Goal: Task Accomplishment & Management: Use online tool/utility

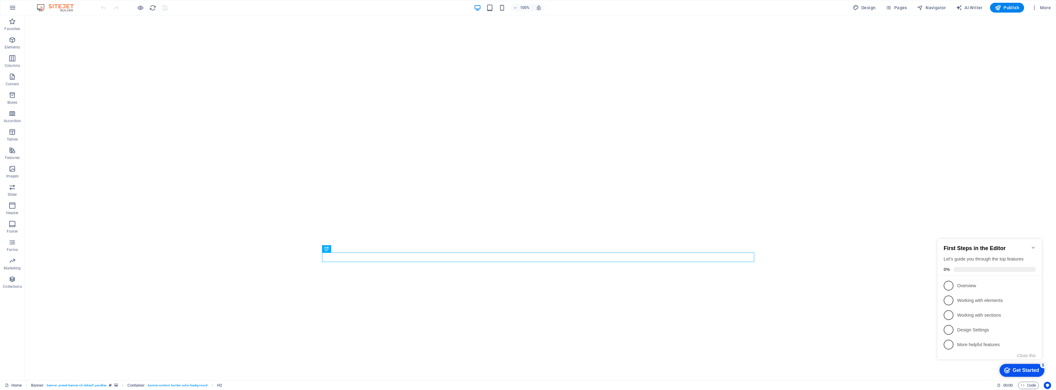
click at [1032, 245] on icon "Minimize checklist" at bounding box center [1033, 247] width 5 height 5
click at [1034, 7] on icon "button" at bounding box center [1034, 8] width 6 height 6
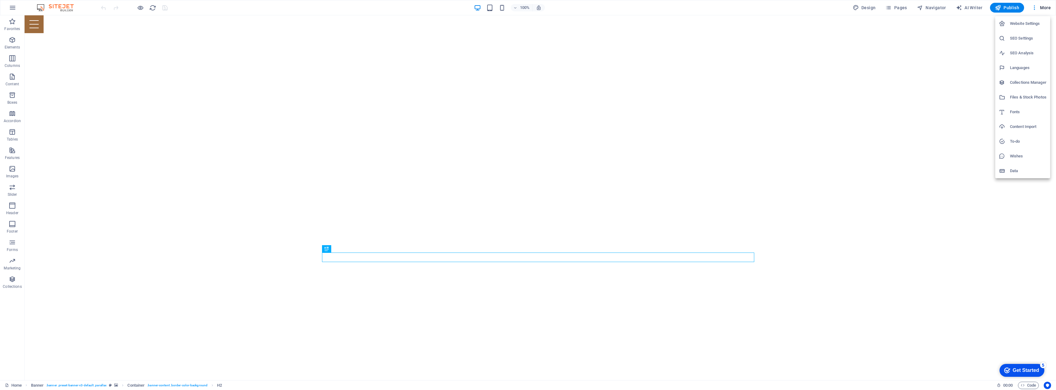
click at [1044, 9] on div at bounding box center [528, 195] width 1056 height 390
click at [1044, 9] on span "More" at bounding box center [1040, 8] width 19 height 6
click at [1044, 9] on div at bounding box center [528, 195] width 1056 height 390
click at [12, 9] on icon "button" at bounding box center [12, 7] width 7 height 7
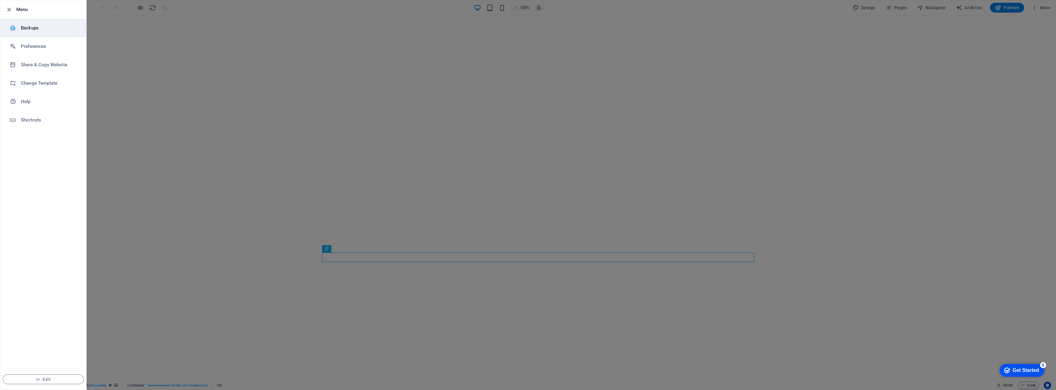
click at [29, 30] on h6 "Backups" at bounding box center [49, 27] width 57 height 7
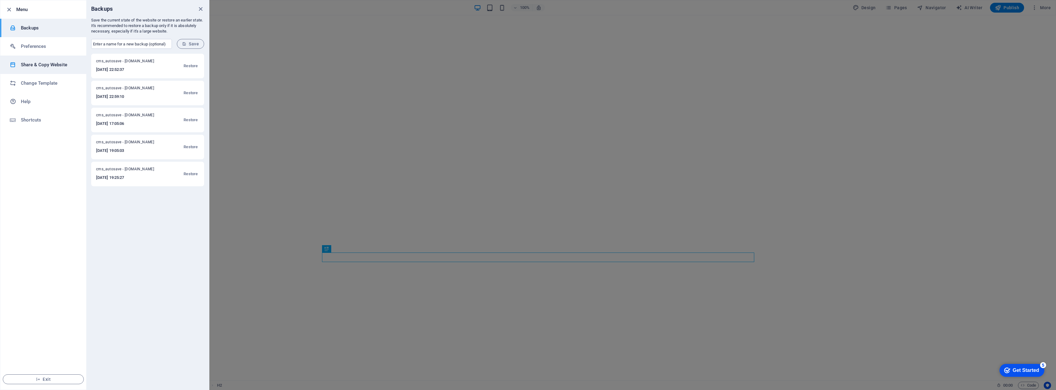
click at [32, 66] on h6 "Share & Copy Website" at bounding box center [49, 64] width 57 height 7
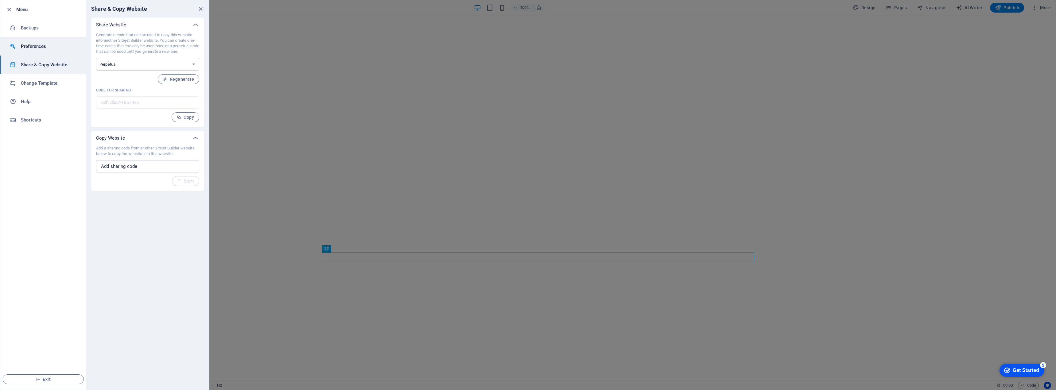
click at [31, 45] on h6 "Preferences" at bounding box center [49, 46] width 57 height 7
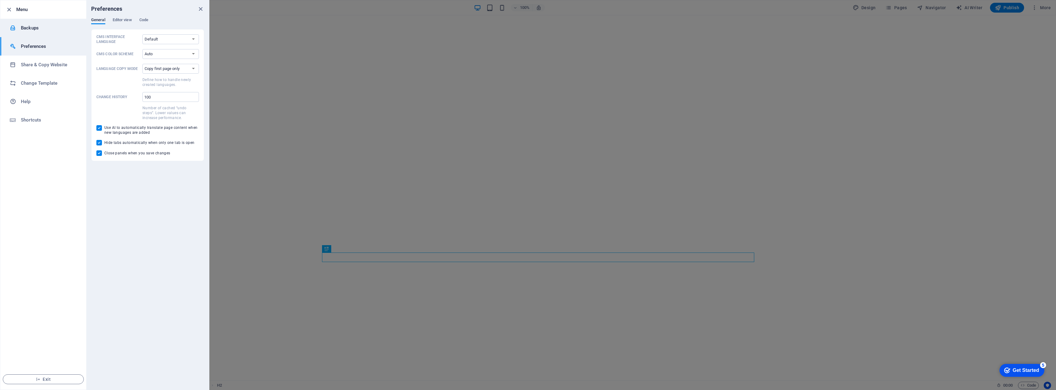
click at [34, 28] on h6 "Backups" at bounding box center [49, 27] width 57 height 7
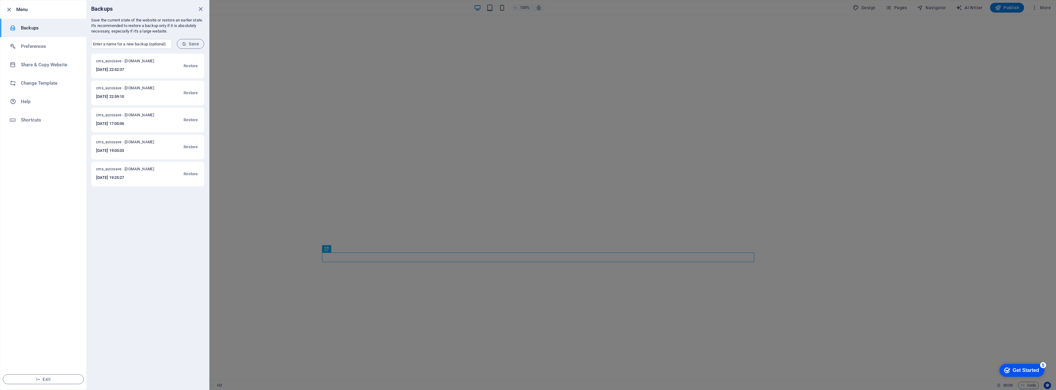
click at [201, 10] on icon "close" at bounding box center [200, 9] width 7 height 7
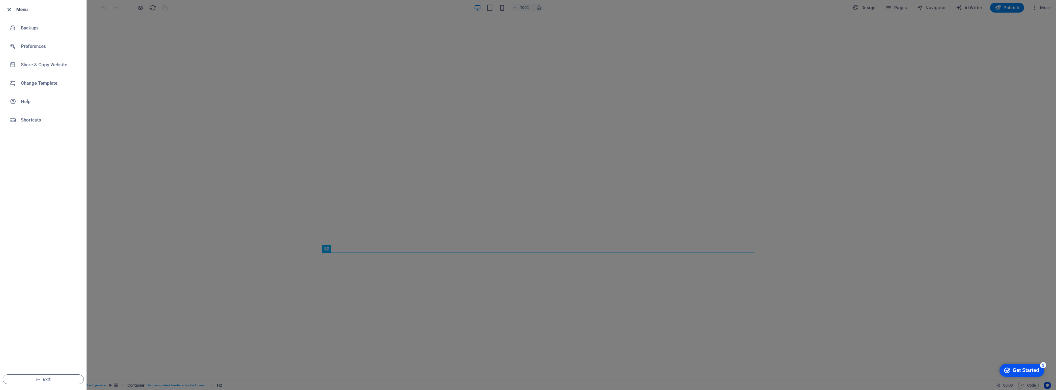
click at [10, 11] on icon "button" at bounding box center [9, 9] width 7 height 7
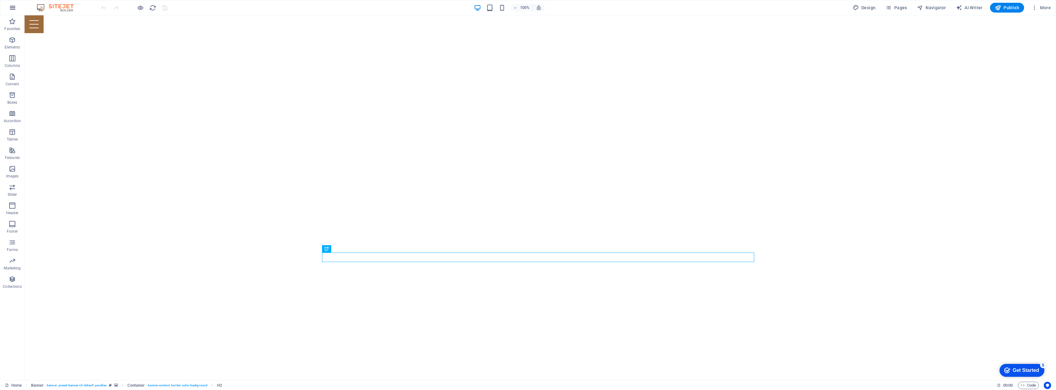
click at [10, 10] on icon "button" at bounding box center [12, 7] width 7 height 7
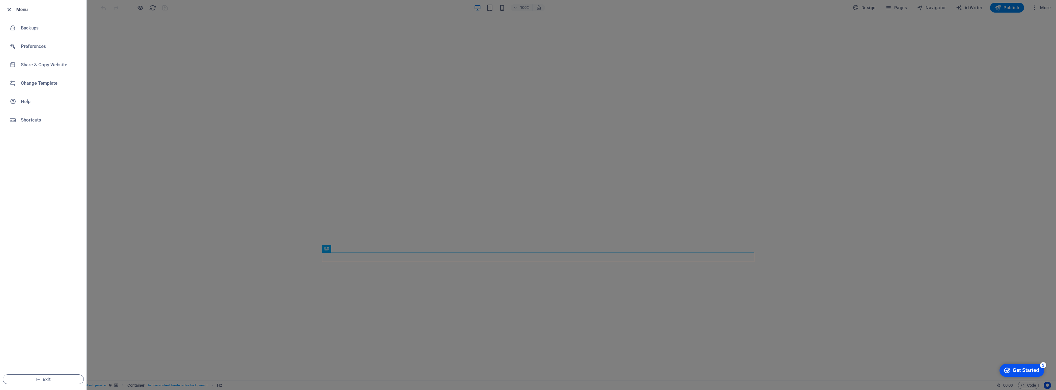
click at [9, 9] on icon "button" at bounding box center [9, 9] width 7 height 7
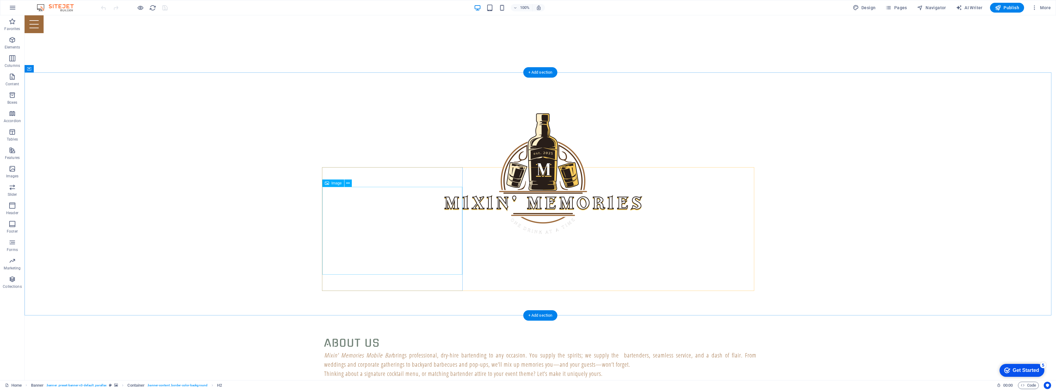
scroll to position [328, 0]
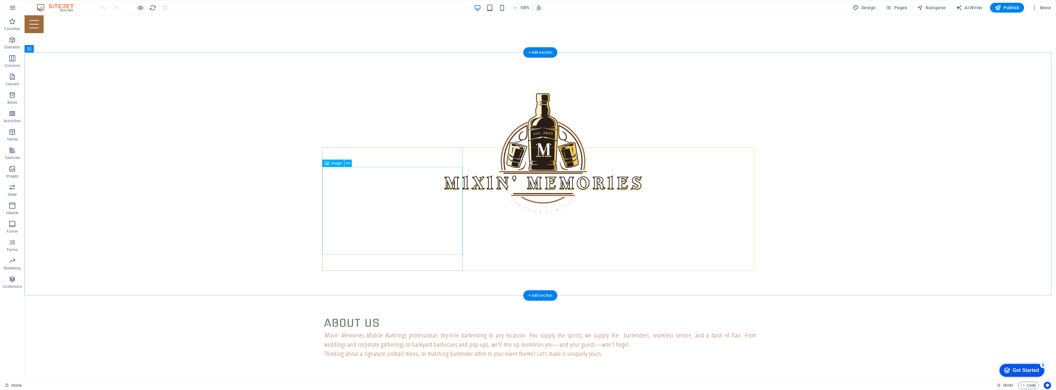
click at [336, 165] on span "Image" at bounding box center [337, 163] width 10 height 4
select select "%"
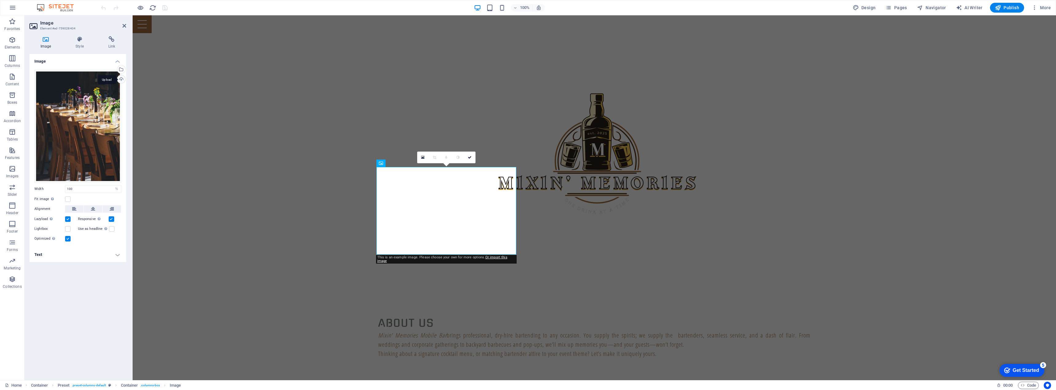
click at [120, 79] on div "Upload" at bounding box center [120, 79] width 9 height 9
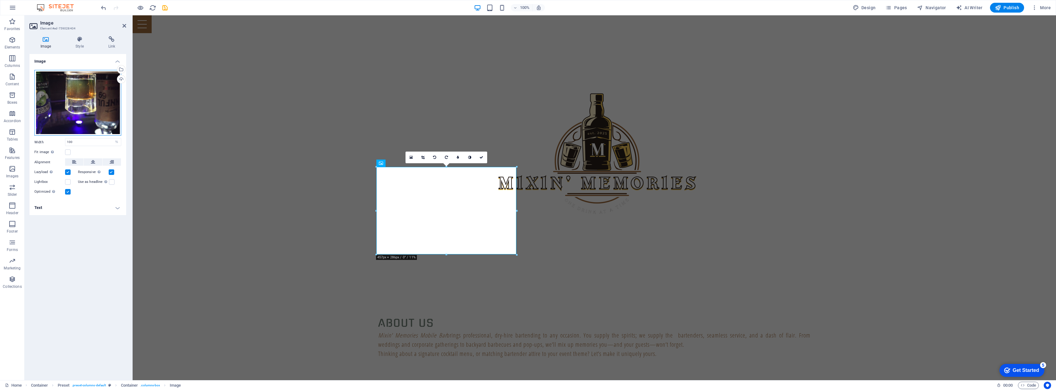
drag, startPoint x: 79, startPoint y: 102, endPoint x: 78, endPoint y: 120, distance: 18.7
click at [78, 122] on div "Drag files here, click to choose files or select files from Files or our free s…" at bounding box center [77, 103] width 87 height 66
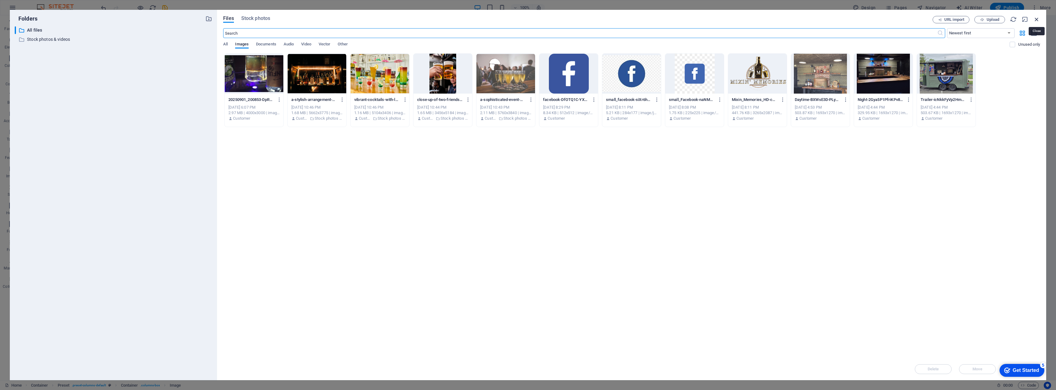
click at [1037, 19] on icon "button" at bounding box center [1036, 19] width 7 height 7
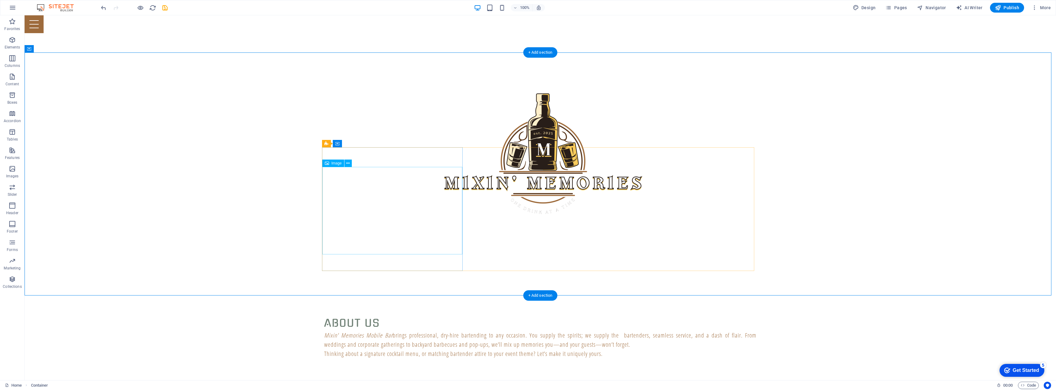
select select "%"
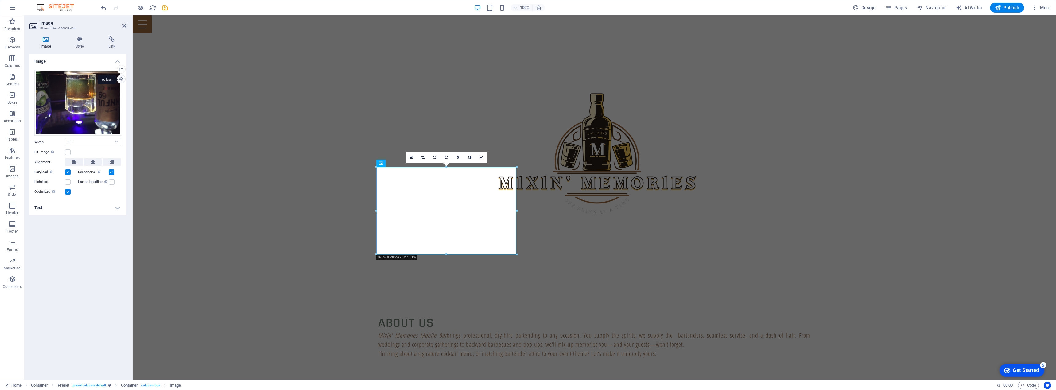
click at [121, 77] on div "Upload" at bounding box center [120, 79] width 9 height 9
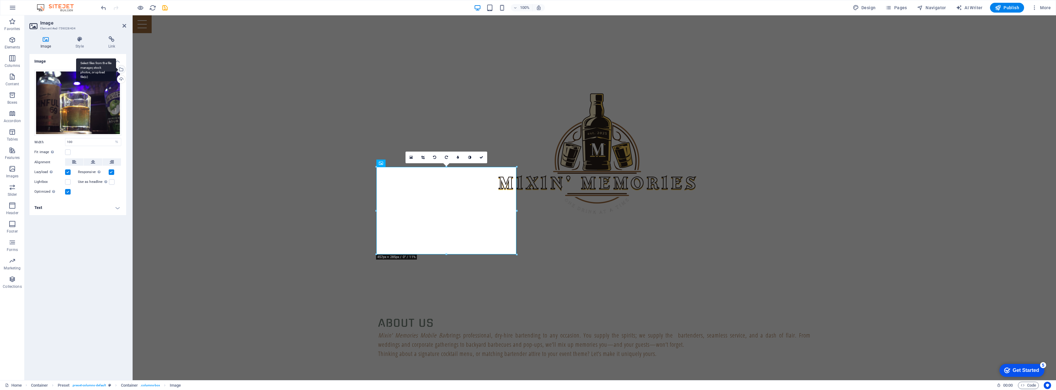
click at [122, 69] on div "Select files from the file manager, stock photos, or upload file(s)" at bounding box center [120, 69] width 9 height 9
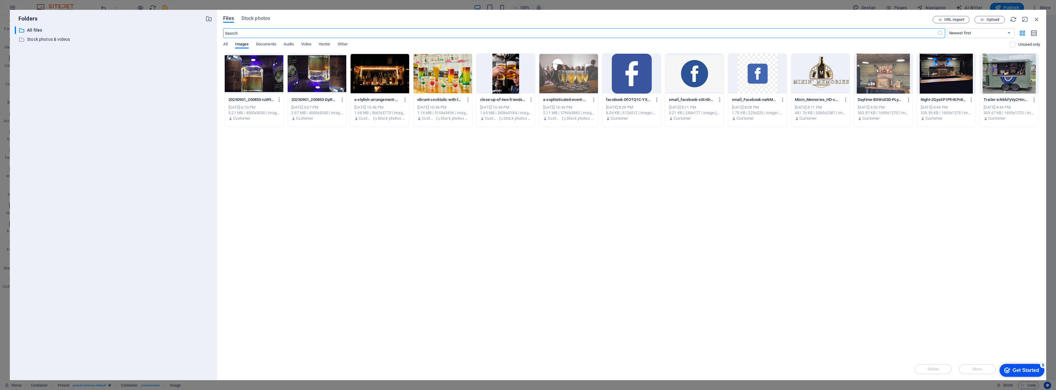
click at [327, 75] on div at bounding box center [317, 74] width 59 height 40
click at [342, 99] on icon "button" at bounding box center [343, 100] width 6 height 6
click at [332, 219] on div at bounding box center [327, 219] width 11 height 6
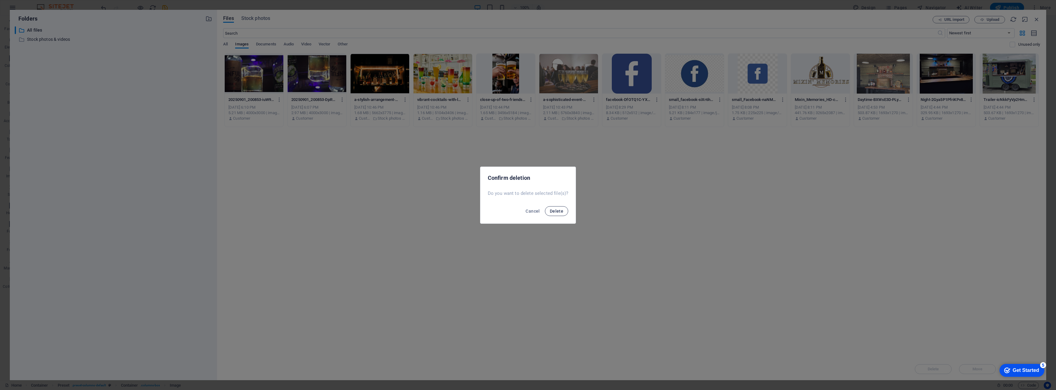
click at [554, 214] on button "Delete" at bounding box center [556, 211] width 23 height 10
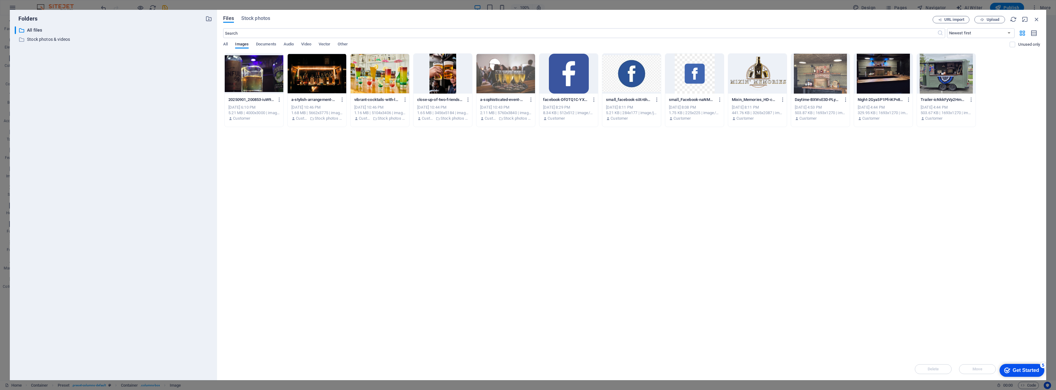
click at [239, 78] on div at bounding box center [254, 74] width 59 height 40
drag, startPoint x: 1037, startPoint y: 18, endPoint x: 685, endPoint y: 102, distance: 361.9
click at [1037, 18] on icon "button" at bounding box center [1036, 19] width 7 height 7
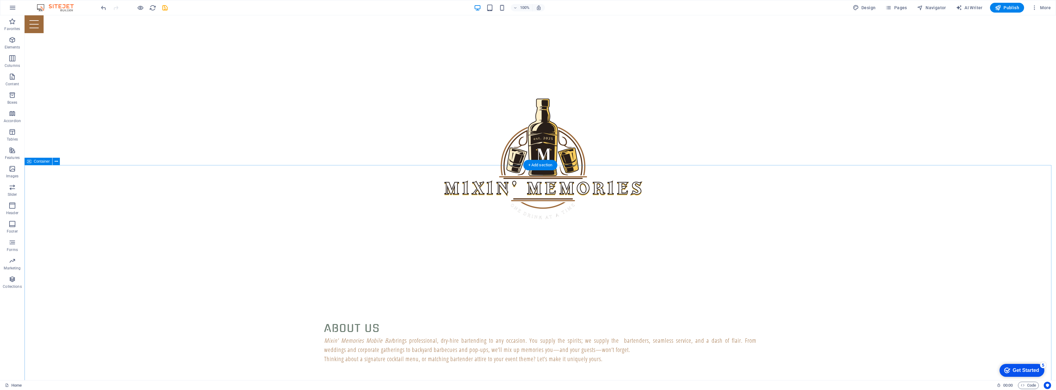
scroll to position [328, 0]
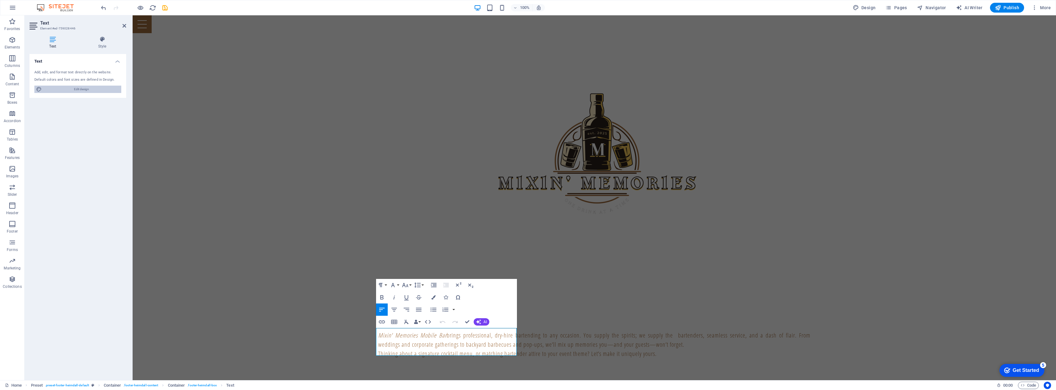
click at [65, 88] on span "Edit design" at bounding box center [82, 89] width 76 height 7
select select "px"
select select "400"
select select "px"
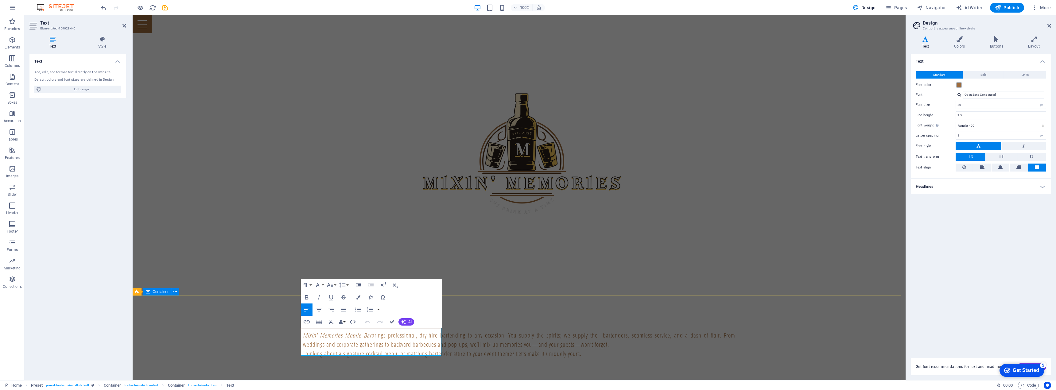
drag, startPoint x: 357, startPoint y: 351, endPoint x: 295, endPoint y: 351, distance: 62.0
click at [345, 322] on button "Data Bindings" at bounding box center [342, 322] width 9 height 12
click at [346, 284] on link "City" at bounding box center [359, 284] width 43 height 9
click at [345, 322] on button "Data Bindings" at bounding box center [342, 322] width 9 height 12
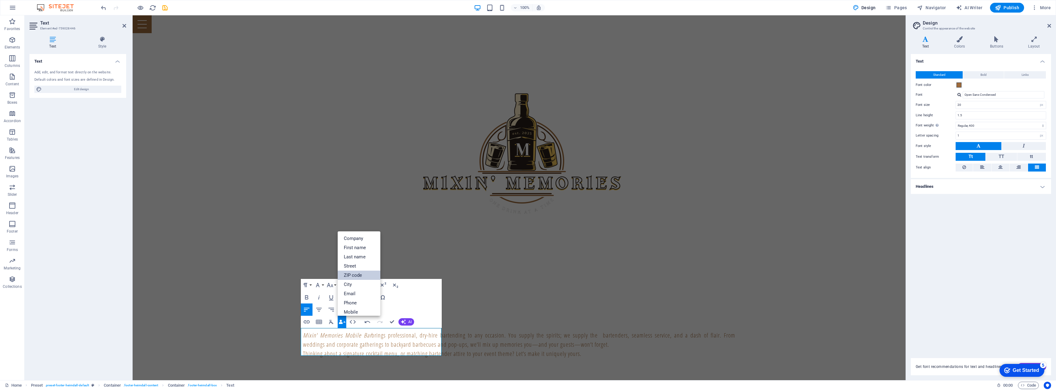
click at [344, 277] on link "ZIP code" at bounding box center [359, 275] width 43 height 9
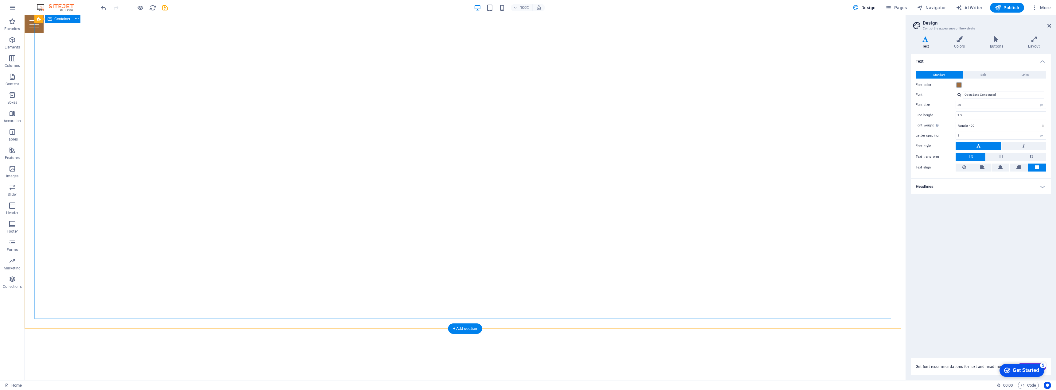
scroll to position [0, 0]
click at [899, 9] on span "Pages" at bounding box center [895, 8] width 21 height 6
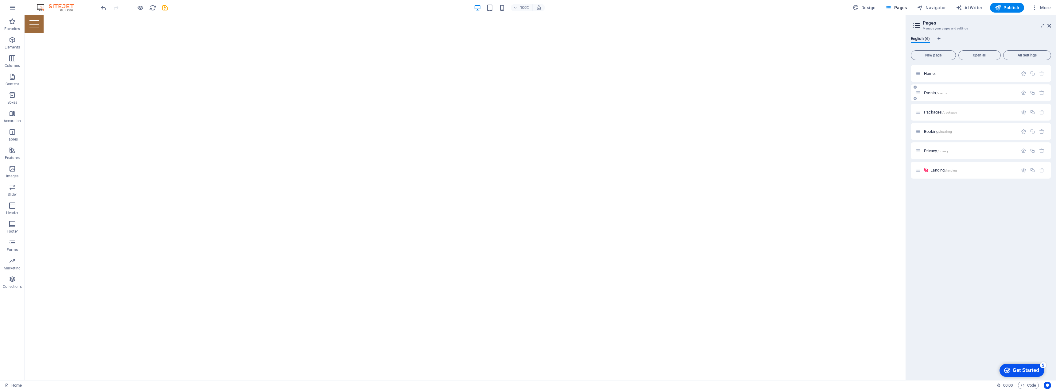
click at [929, 96] on div "Events /events" at bounding box center [967, 92] width 102 height 7
click at [933, 114] on div "Packages /packages" at bounding box center [967, 112] width 102 height 7
click at [933, 109] on div "Packages /packages" at bounding box center [967, 112] width 102 height 7
click at [932, 110] on span "Packages /packages" at bounding box center [940, 112] width 33 height 5
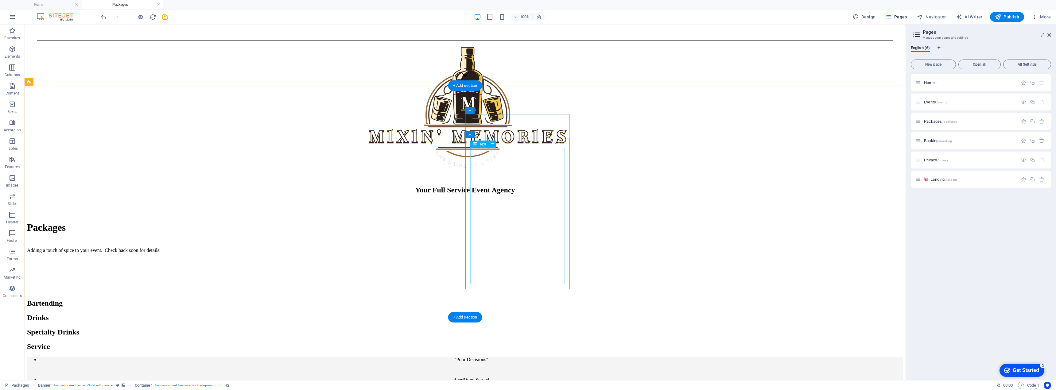
scroll to position [317, 0]
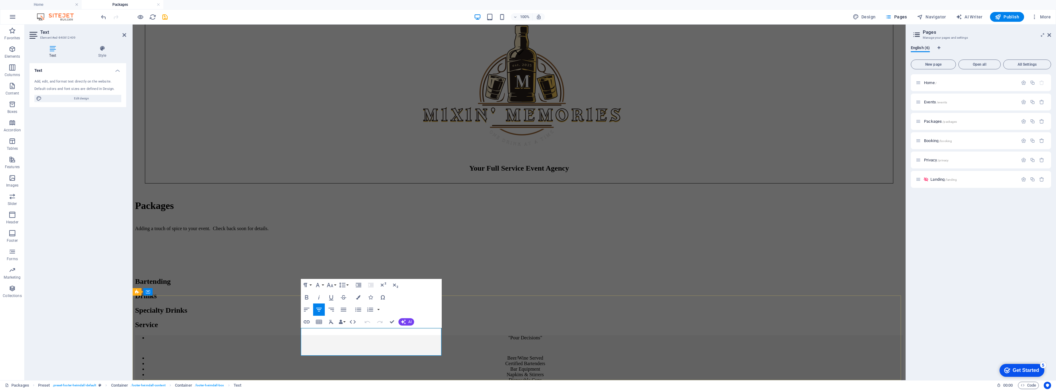
drag, startPoint x: 406, startPoint y: 351, endPoint x: 341, endPoint y: 347, distance: 64.9
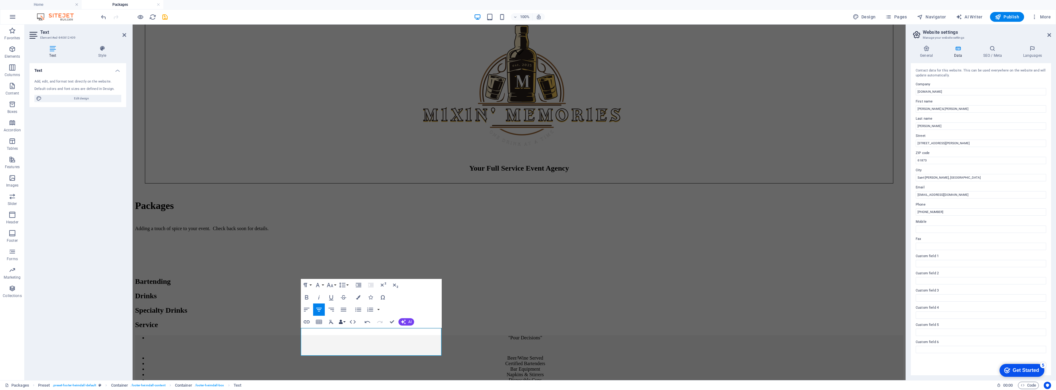
click at [344, 320] on button "Data Bindings" at bounding box center [342, 322] width 9 height 12
click at [347, 283] on link "City" at bounding box center [359, 284] width 43 height 9
click at [346, 321] on div "Insert Link Insert Table Clear Formatting Data Bindings Company First name Last…" at bounding box center [330, 322] width 58 height 12
click at [344, 321] on button "Data Bindings" at bounding box center [342, 322] width 9 height 12
click at [348, 276] on link "ZIP code" at bounding box center [359, 275] width 43 height 9
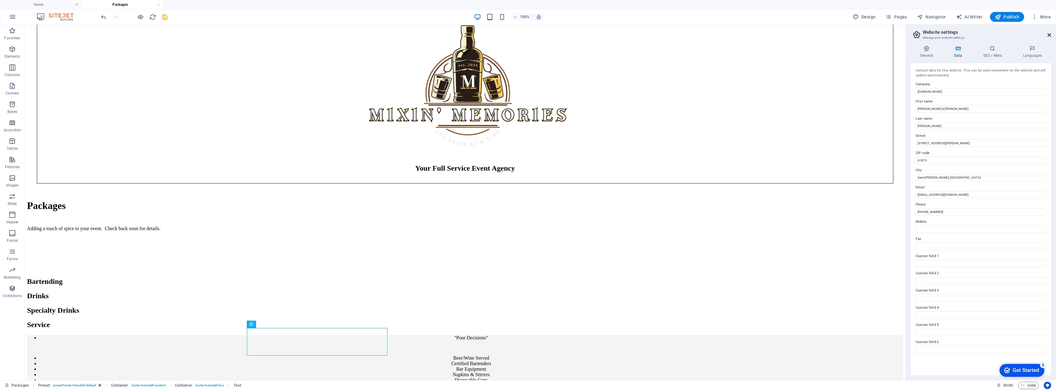
drag, startPoint x: 1050, startPoint y: 34, endPoint x: 1015, endPoint y: 17, distance: 39.3
click at [1050, 34] on icon at bounding box center [1049, 35] width 4 height 5
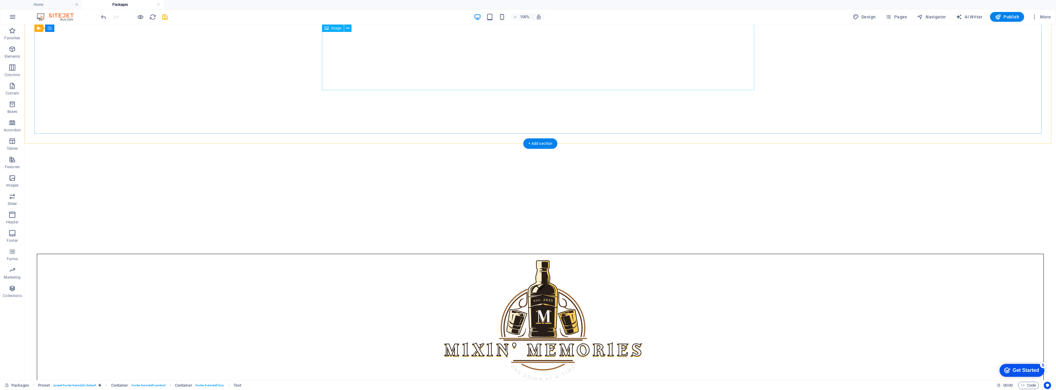
scroll to position [0, 0]
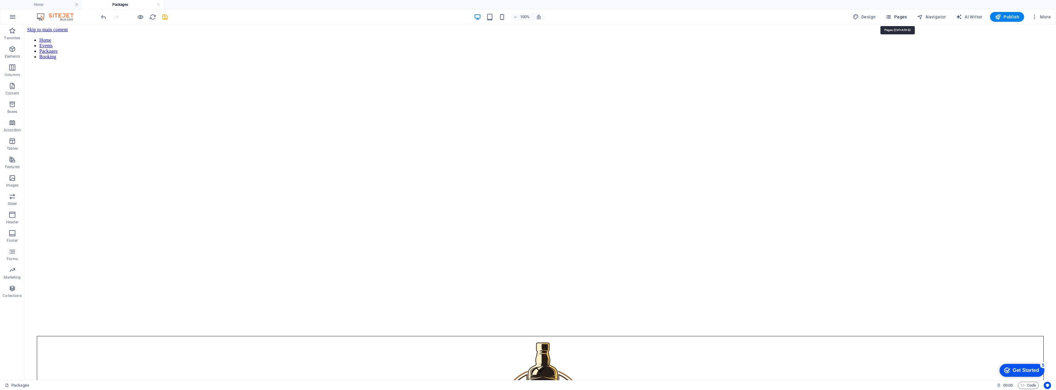
click at [901, 17] on span "Pages" at bounding box center [895, 17] width 21 height 6
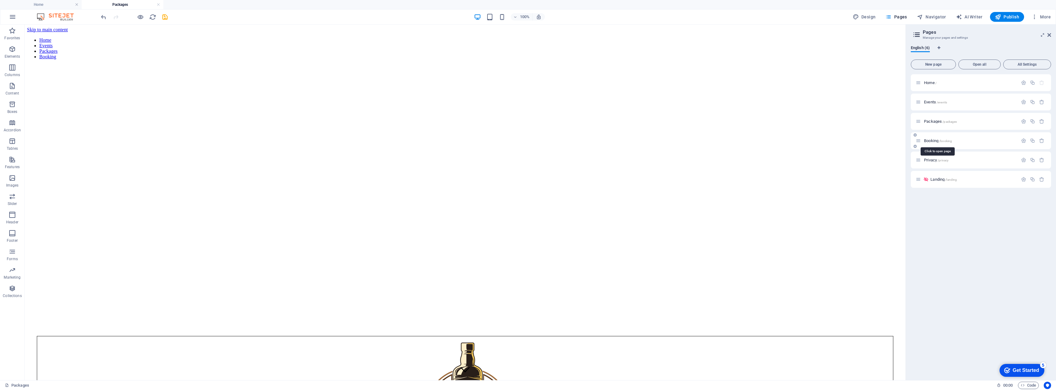
click at [926, 139] on span "Booking /booking" at bounding box center [938, 140] width 28 height 5
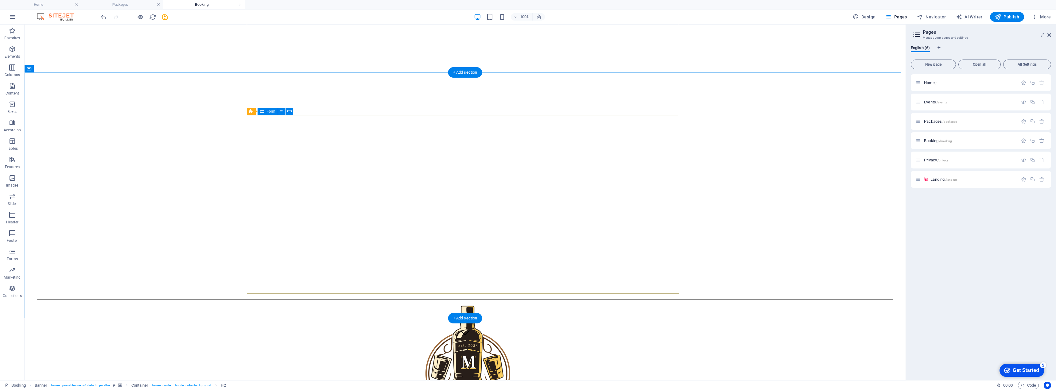
scroll to position [196, 0]
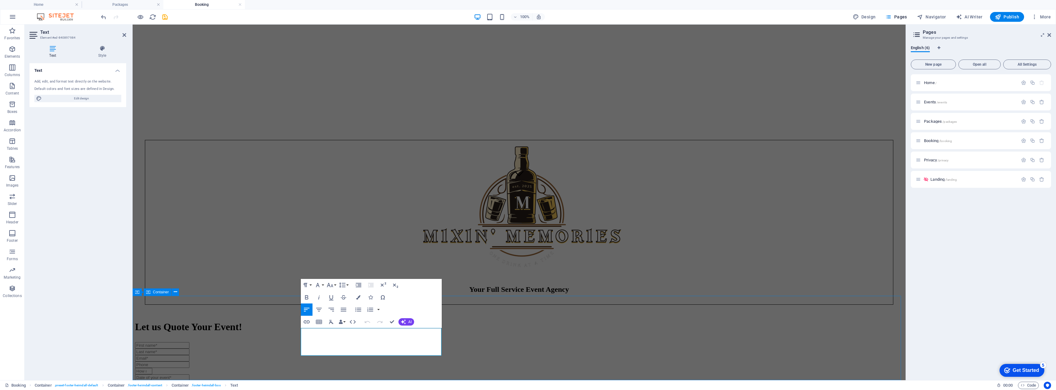
drag, startPoint x: 355, startPoint y: 351, endPoint x: 297, endPoint y: 349, distance: 58.4
click at [345, 321] on button "Data Bindings" at bounding box center [342, 322] width 9 height 12
click at [344, 286] on link "City" at bounding box center [359, 284] width 43 height 9
click at [345, 322] on button "Data Bindings" at bounding box center [342, 322] width 9 height 12
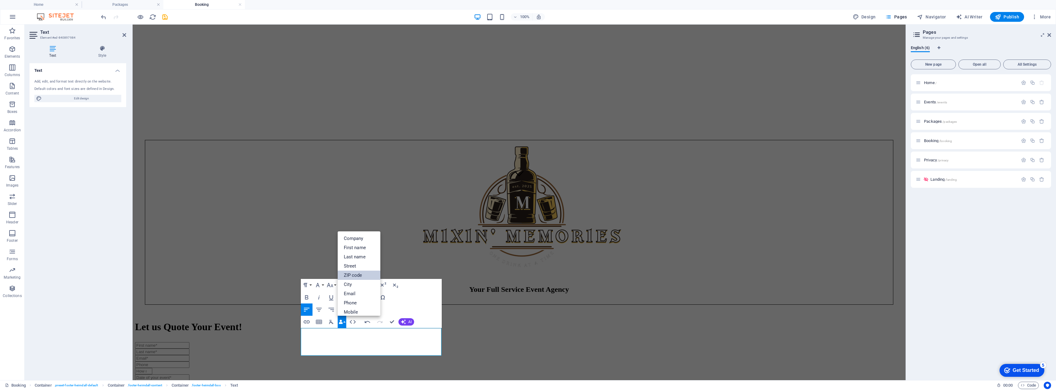
click at [343, 277] on link "ZIP code" at bounding box center [359, 275] width 43 height 9
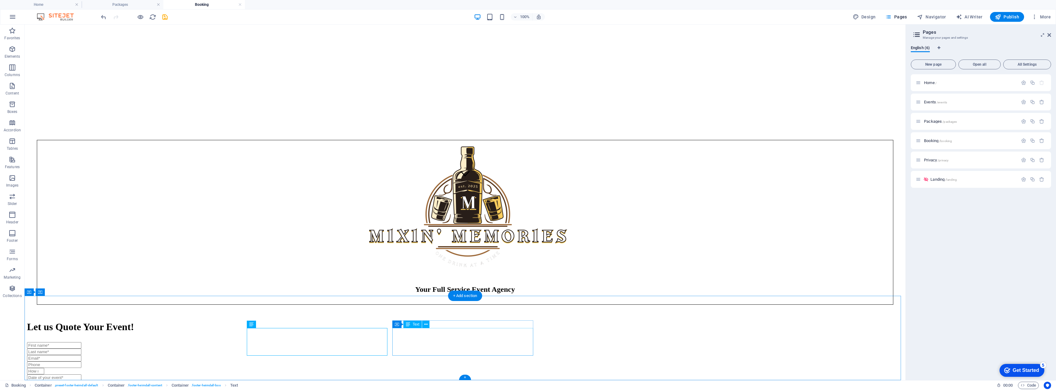
click at [937, 181] on span "Landing /landing" at bounding box center [943, 179] width 26 height 5
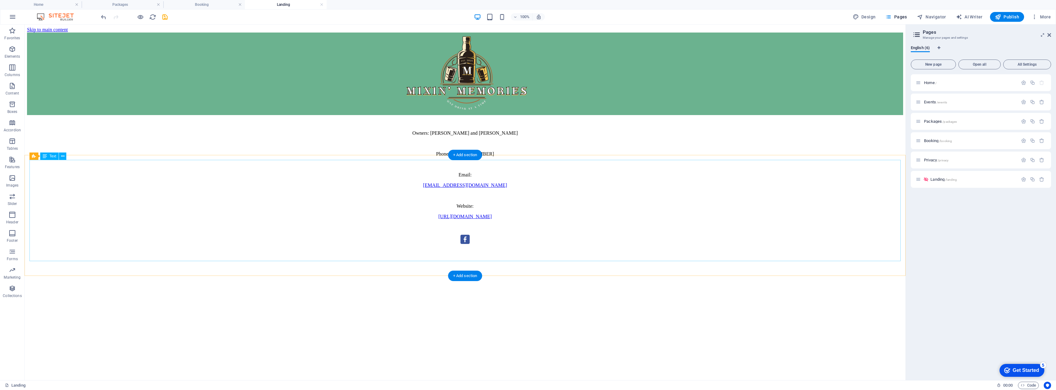
scroll to position [0, 0]
click at [933, 160] on span "Privacy /privacy" at bounding box center [936, 160] width 25 height 5
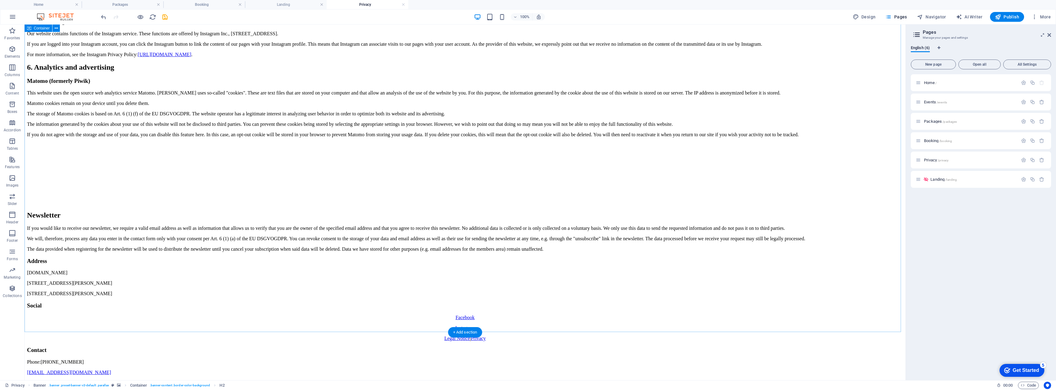
scroll to position [1521, 0]
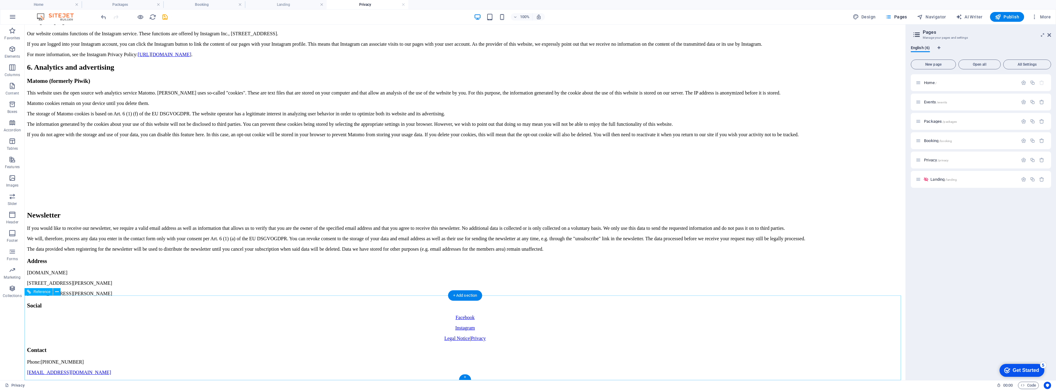
click at [283, 297] on div "[DOMAIN_NAME] [STREET_ADDRESS][PERSON_NAME] [STREET_ADDRESS][PERSON_NAME]" at bounding box center [465, 283] width 876 height 26
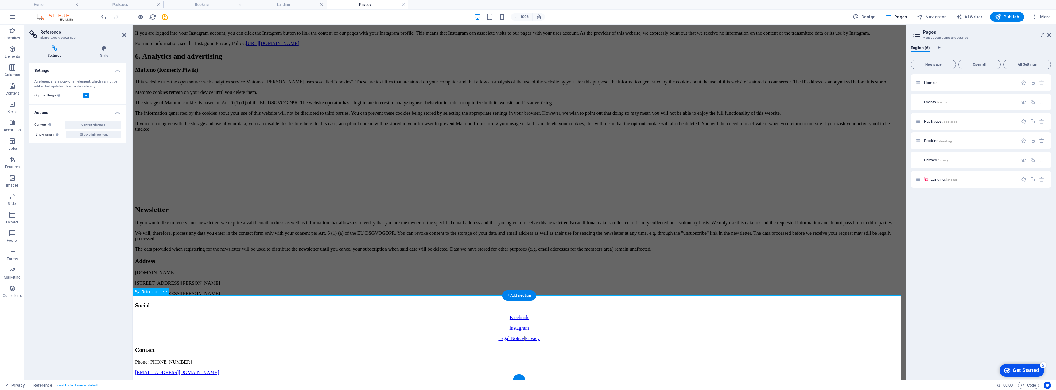
click at [328, 297] on div "[DOMAIN_NAME] [STREET_ADDRESS][PERSON_NAME] [STREET_ADDRESS][PERSON_NAME]" at bounding box center [519, 283] width 768 height 26
click at [331, 297] on div "[DOMAIN_NAME] [STREET_ADDRESS][PERSON_NAME] [STREET_ADDRESS][PERSON_NAME]" at bounding box center [519, 283] width 768 height 26
drag, startPoint x: 345, startPoint y: 352, endPoint x: 282, endPoint y: 333, distance: 65.7
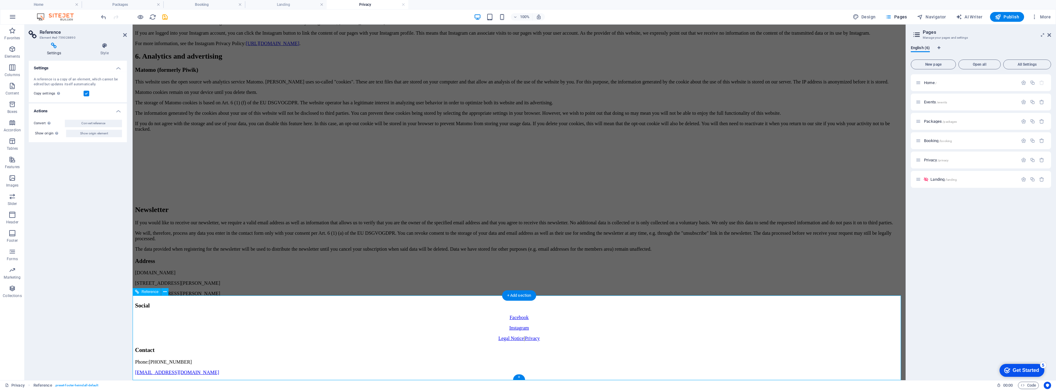
click at [344, 297] on div "[DOMAIN_NAME] [STREET_ADDRESS][PERSON_NAME] [STREET_ADDRESS][PERSON_NAME]" at bounding box center [519, 283] width 768 height 26
click at [109, 134] on button "Show origin element" at bounding box center [93, 134] width 55 height 7
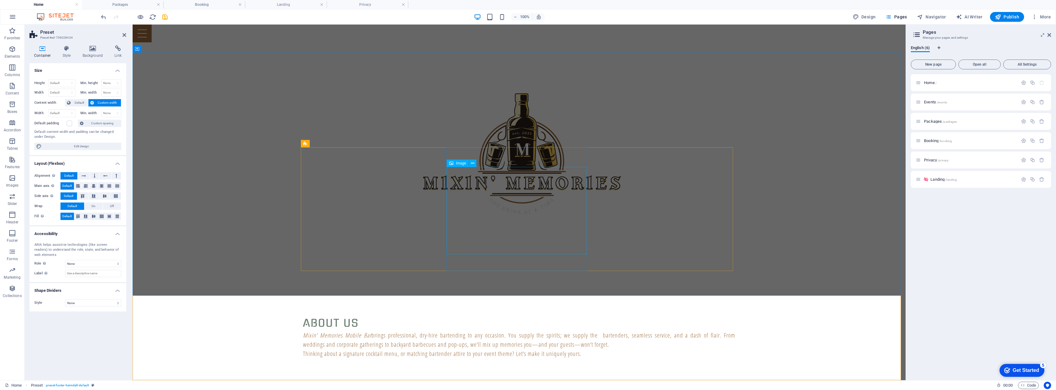
scroll to position [0, 0]
click at [1011, 18] on span "Publish" at bounding box center [1007, 17] width 24 height 6
